Goal: Information Seeking & Learning: Learn about a topic

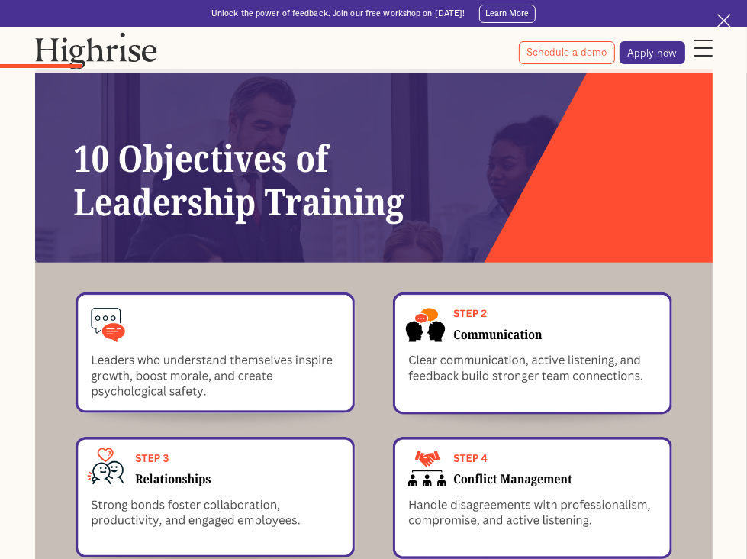
scroll to position [1602, 0]
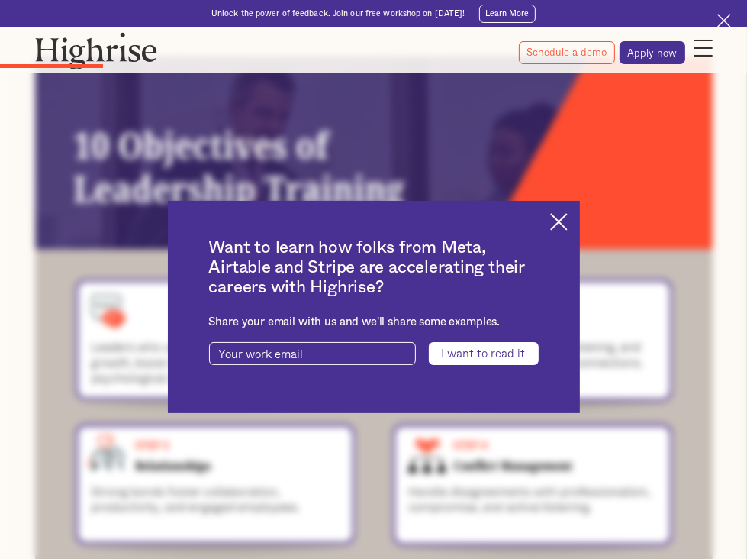
click at [579, 210] on div "Want to learn how folks from Meta, Airtable and Stripe are accelerating their c…" at bounding box center [374, 307] width 412 height 213
click at [568, 216] on img at bounding box center [559, 222] width 18 height 18
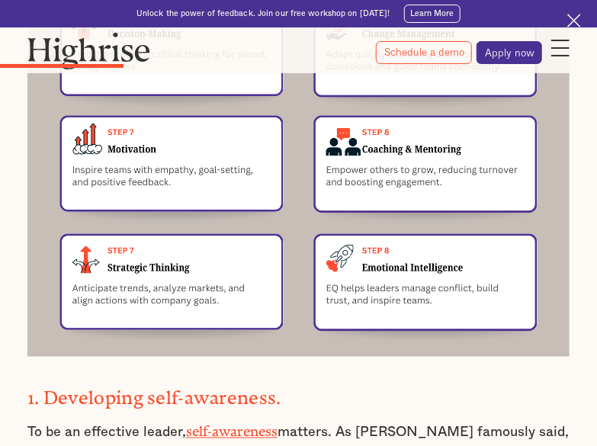
scroll to position [2182, 0]
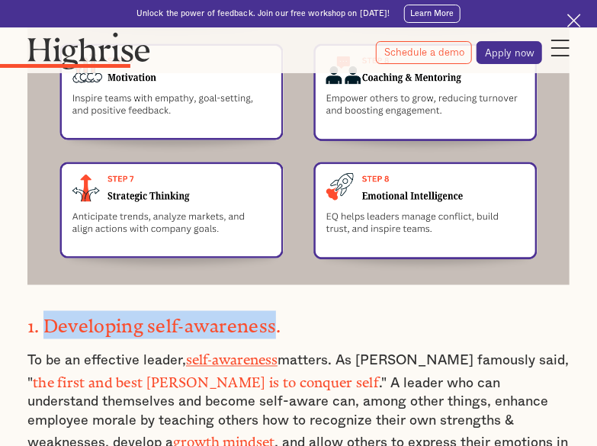
drag, startPoint x: 44, startPoint y: 280, endPoint x: 272, endPoint y: 280, distance: 228.2
click at [272, 317] on strong "1. Developing self-awareness." at bounding box center [154, 322] width 254 height 11
copy strong "Developing self-awareness"
drag, startPoint x: 131, startPoint y: 373, endPoint x: 139, endPoint y: 369, distance: 8.9
click at [131, 373] on p "To be an effective leader, self-awareness matters. As [PERSON_NAME] famously sa…" at bounding box center [298, 411] width 543 height 124
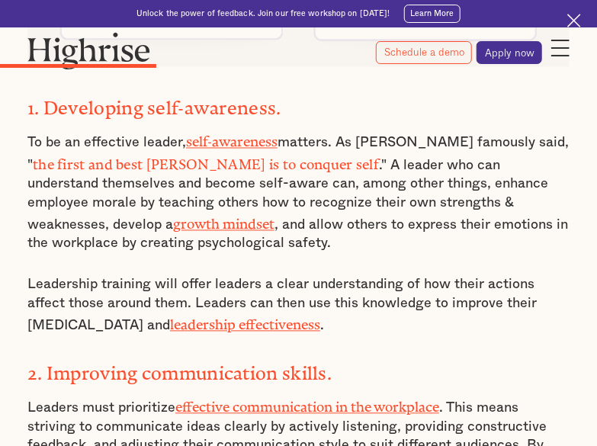
scroll to position [2549, 0]
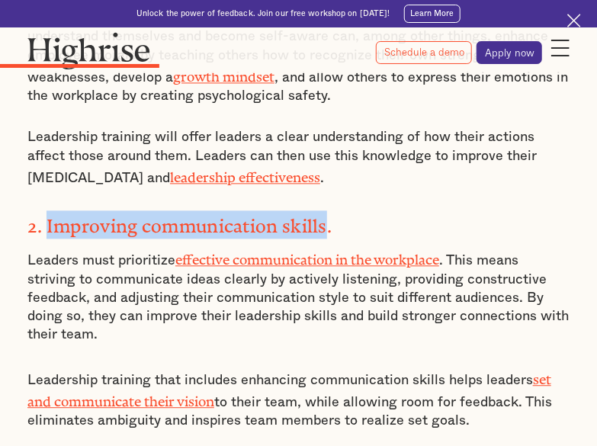
drag, startPoint x: 44, startPoint y: 159, endPoint x: 324, endPoint y: 159, distance: 279.3
click at [324, 216] on strong "2. Improving communication skills." at bounding box center [179, 221] width 304 height 11
copy strong "Improving communication skills"
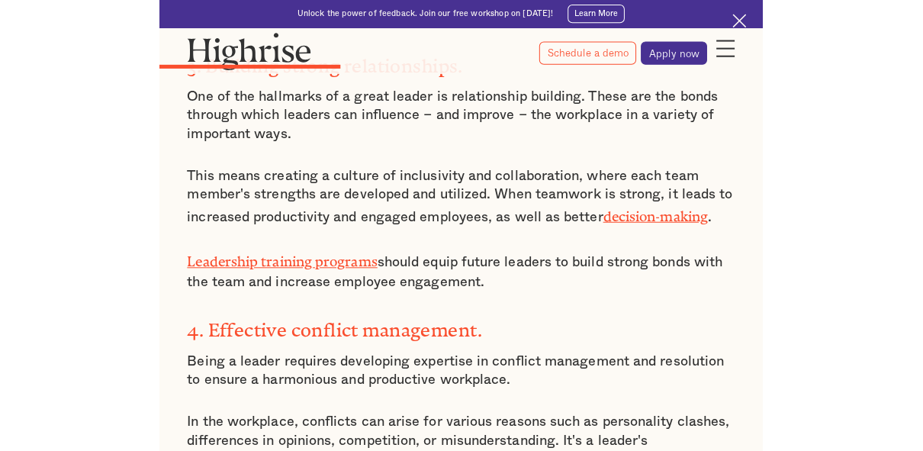
scroll to position [3098, 0]
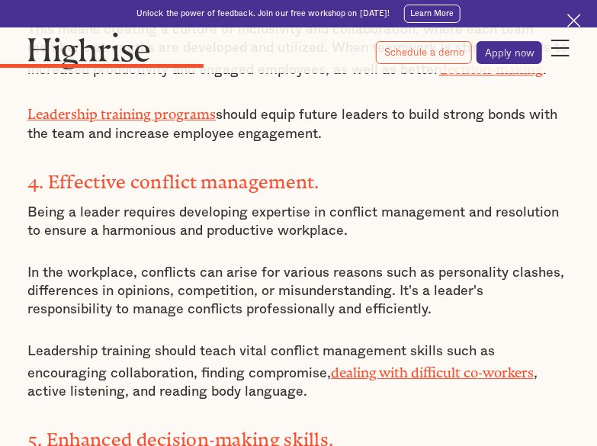
click at [243, 264] on p "In the workplace, conflicts can arise for various reasons such as personality c…" at bounding box center [298, 292] width 543 height 56
